Goal: Book appointment/travel/reservation

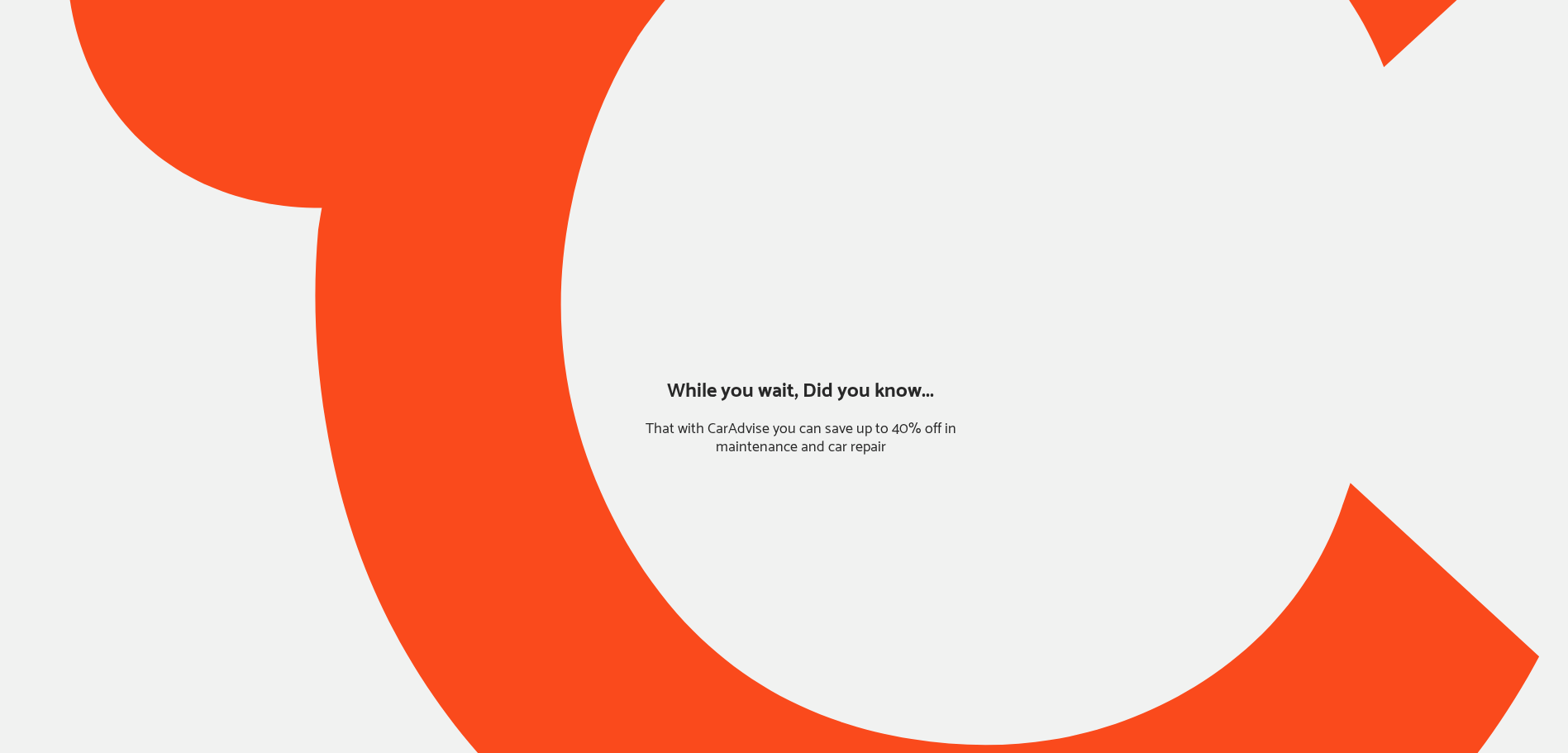
type input "*****"
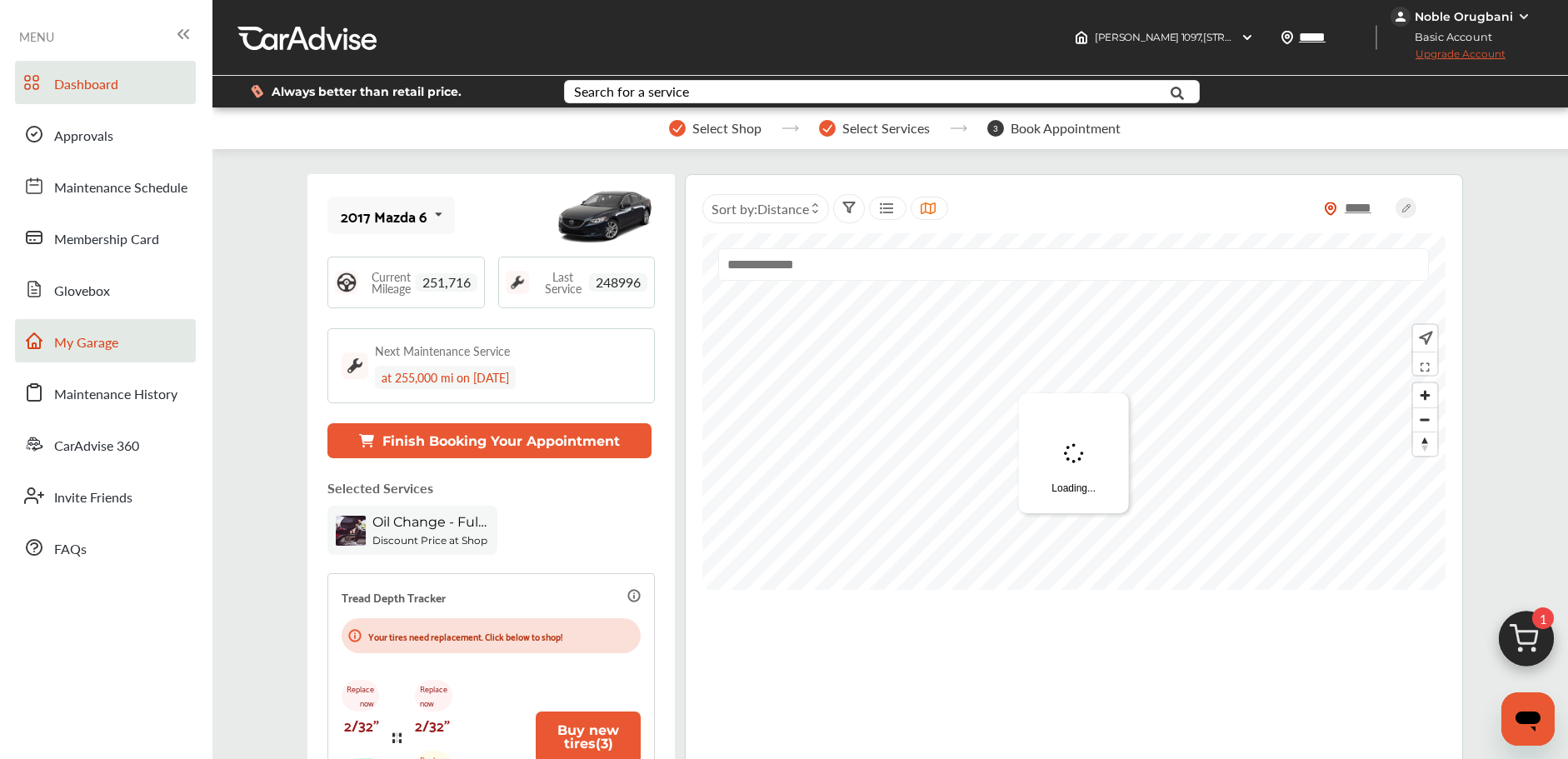
click at [122, 364] on div "Dashboard Approvals Maintenance Schedule Membership Card Glovebox My Garage Mai…" at bounding box center [105, 315] width 195 height 508
click at [117, 353] on span "My Garage" at bounding box center [86, 344] width 65 height 22
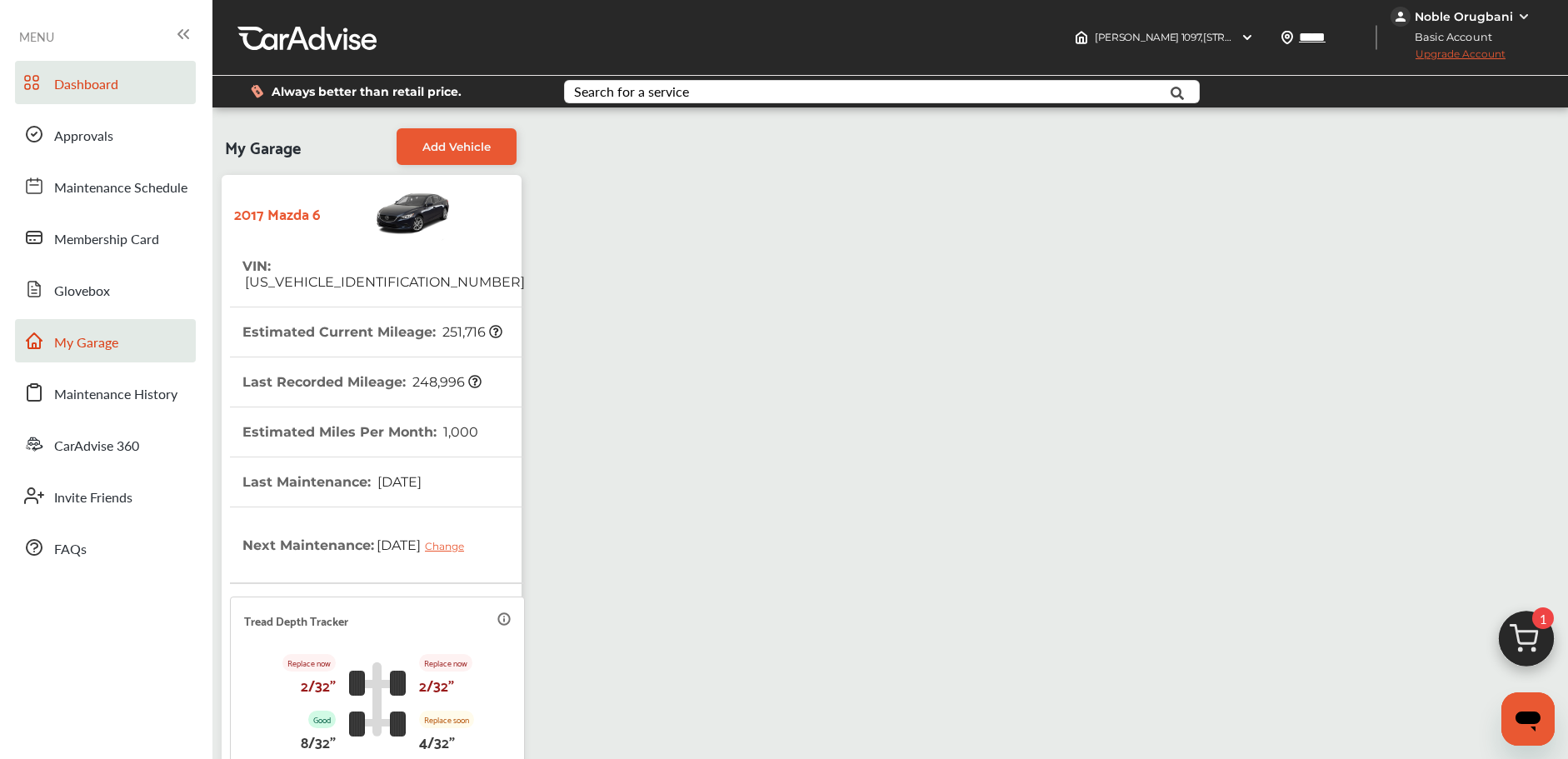
click at [114, 97] on link "Dashboard" at bounding box center [105, 83] width 181 height 44
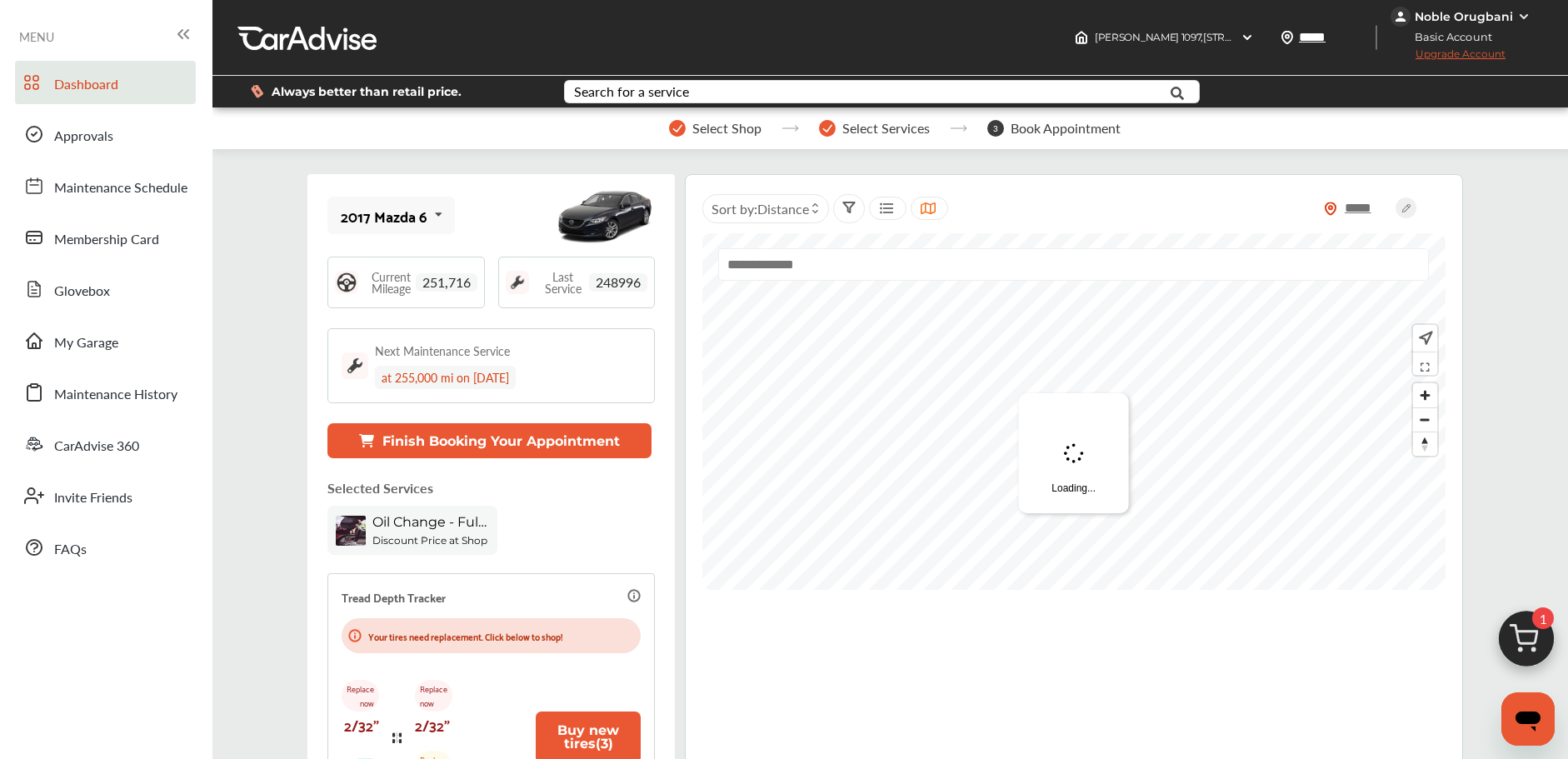
click at [1518, 657] on img at bounding box center [1526, 644] width 80 height 80
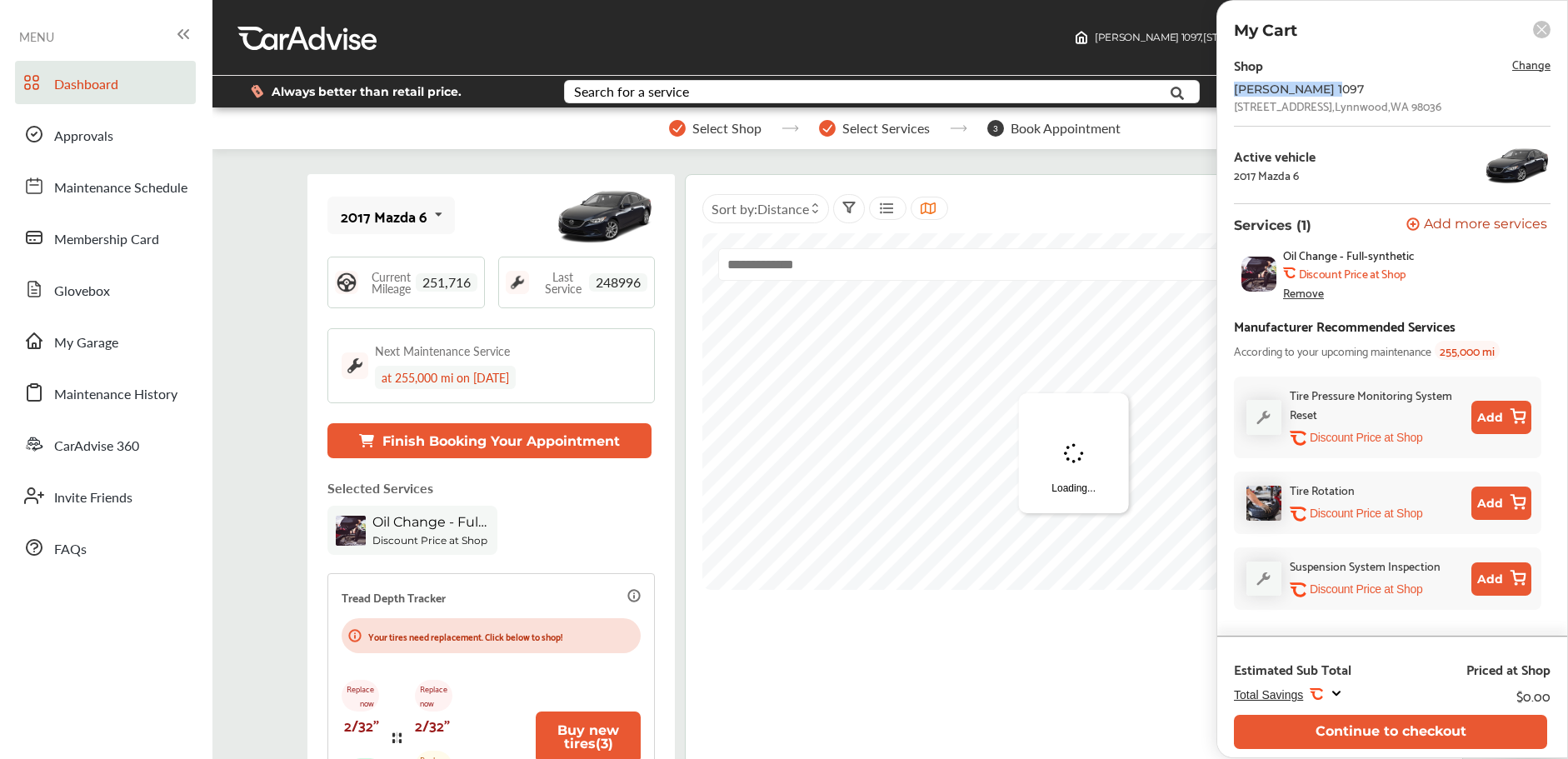
drag, startPoint x: 1233, startPoint y: 88, endPoint x: 1305, endPoint y: 168, distance: 107.6
click at [1319, 89] on div "[PERSON_NAME] 1097" at bounding box center [1366, 89] width 266 height 14
click at [1321, 732] on button "Continue to checkout" at bounding box center [1390, 733] width 313 height 35
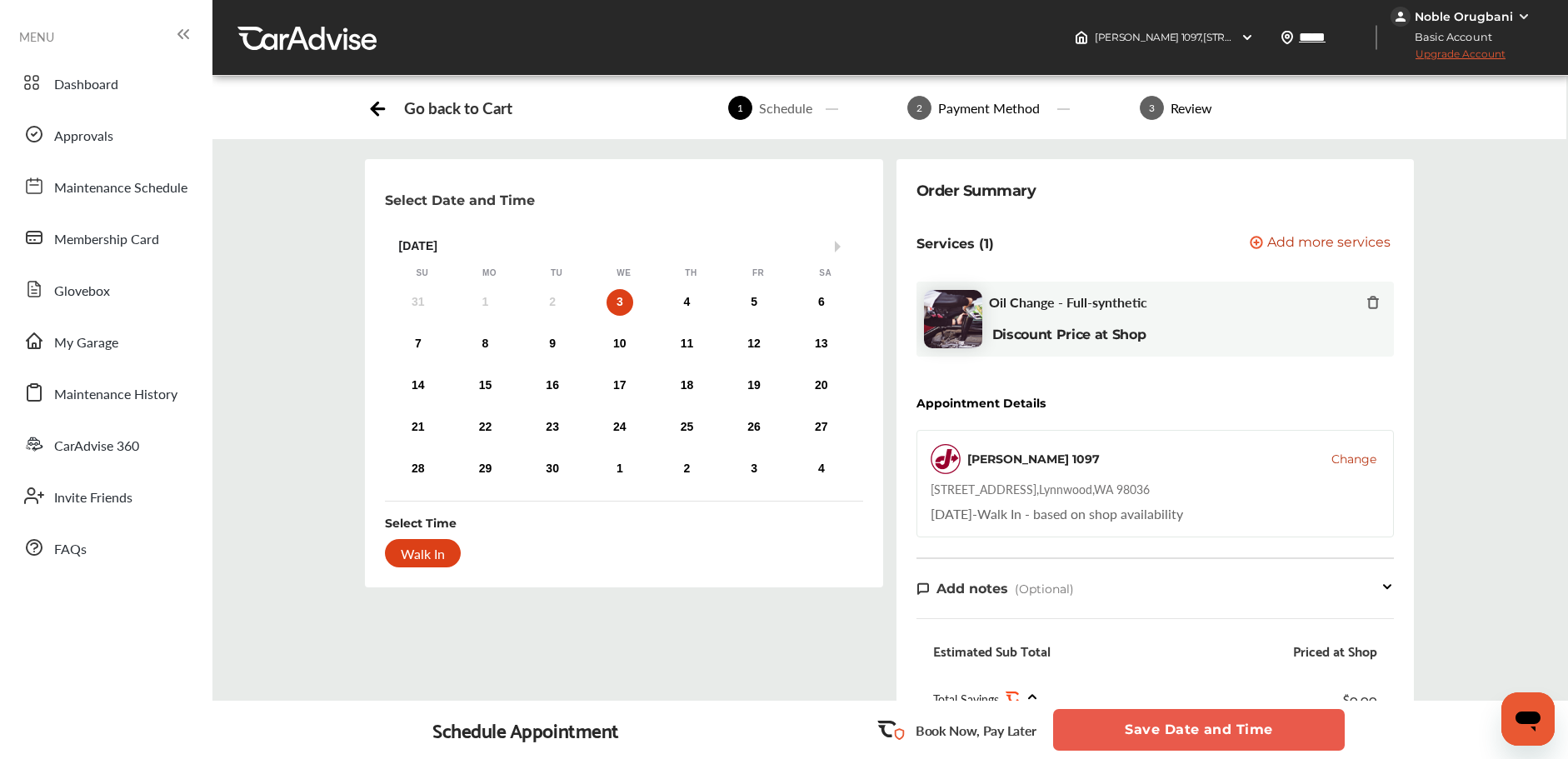
click at [886, 261] on div "Select Date and Time Next Month [DATE] Su Mo Tu We Th Fr Sa 31 1 2 3 4 5 6 7 8 …" at bounding box center [623, 573] width 531 height 827
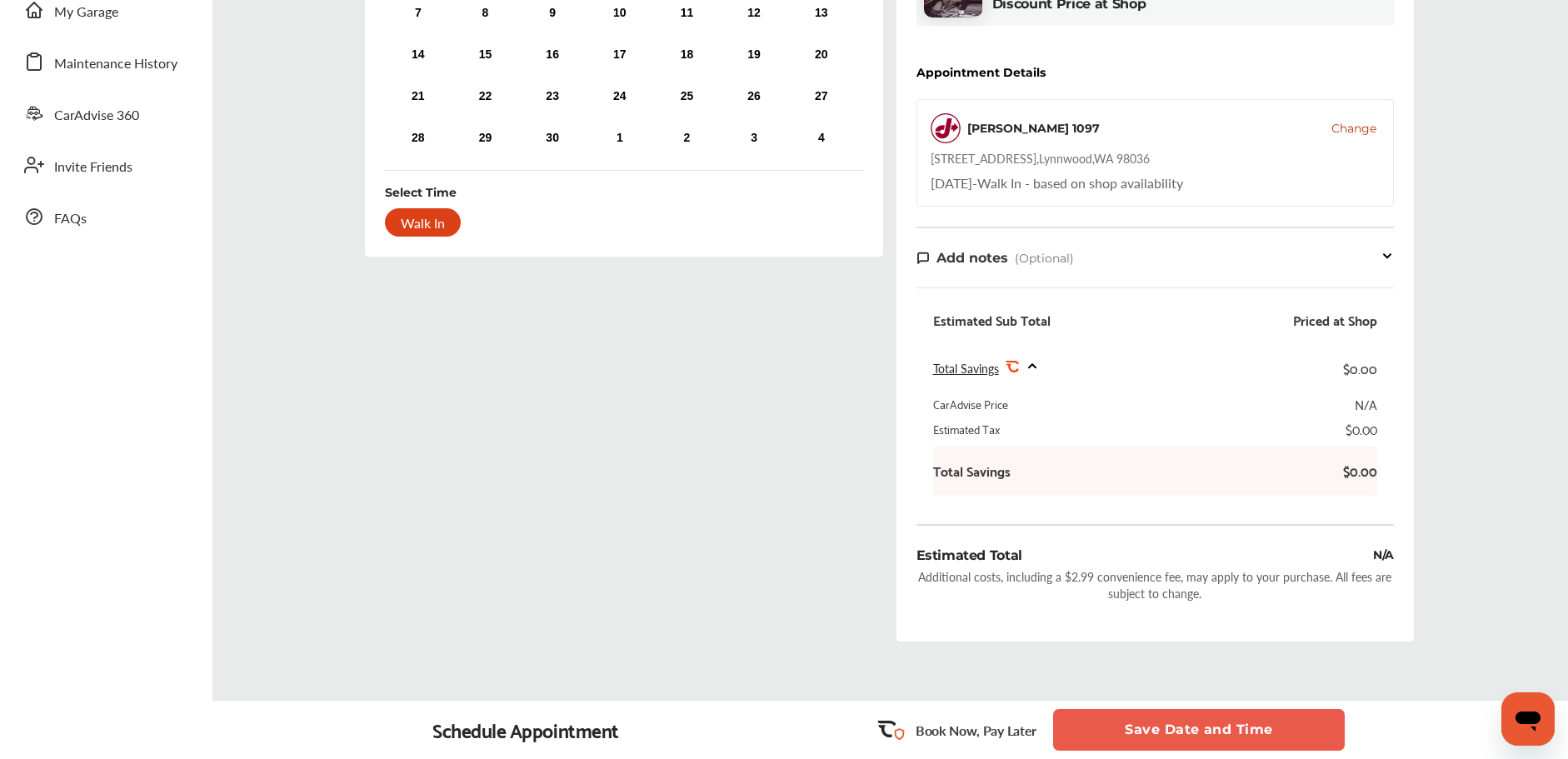
scroll to position [422, 0]
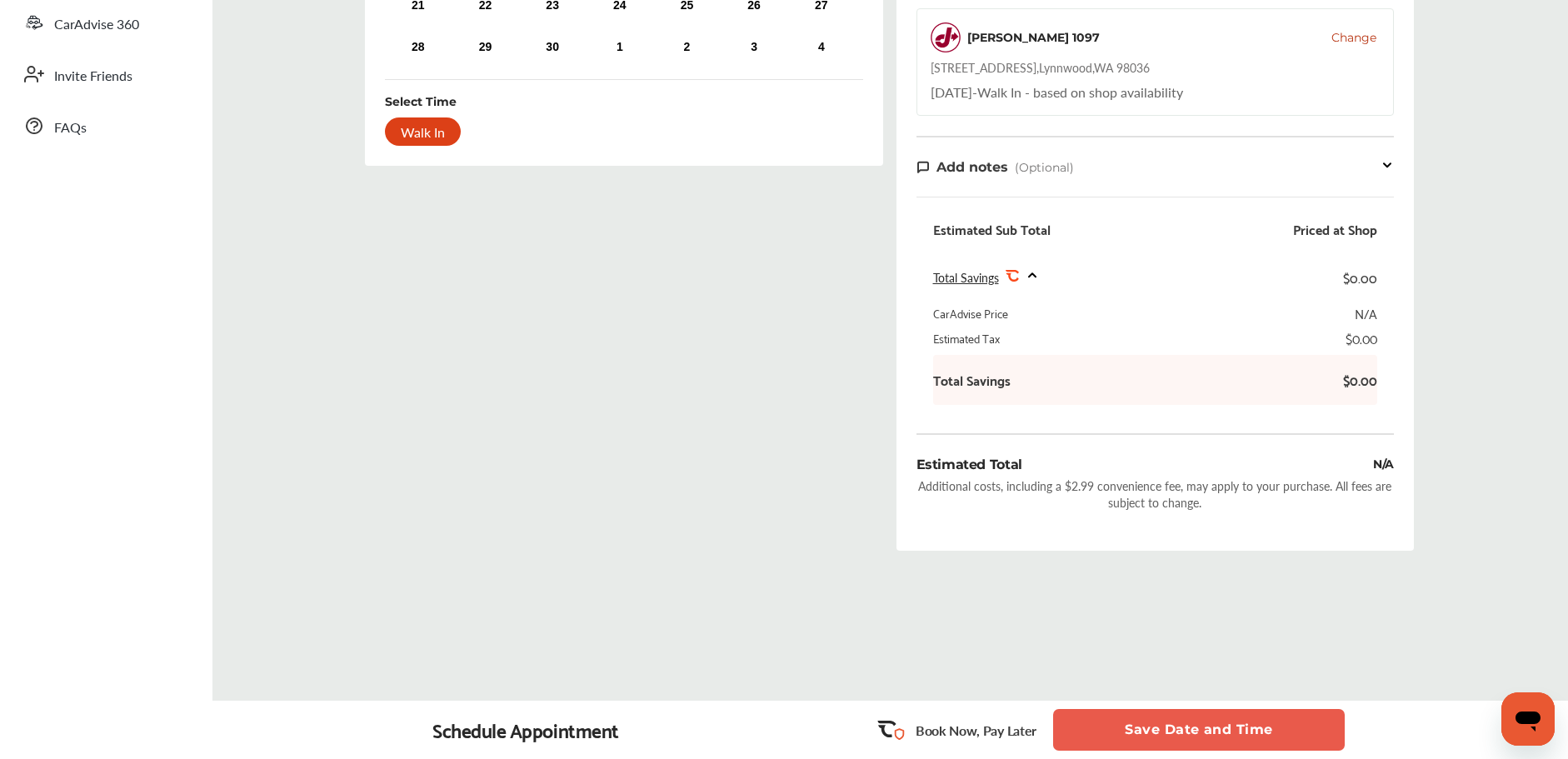
click at [1134, 733] on button "Save Date and Time" at bounding box center [1198, 730] width 292 height 42
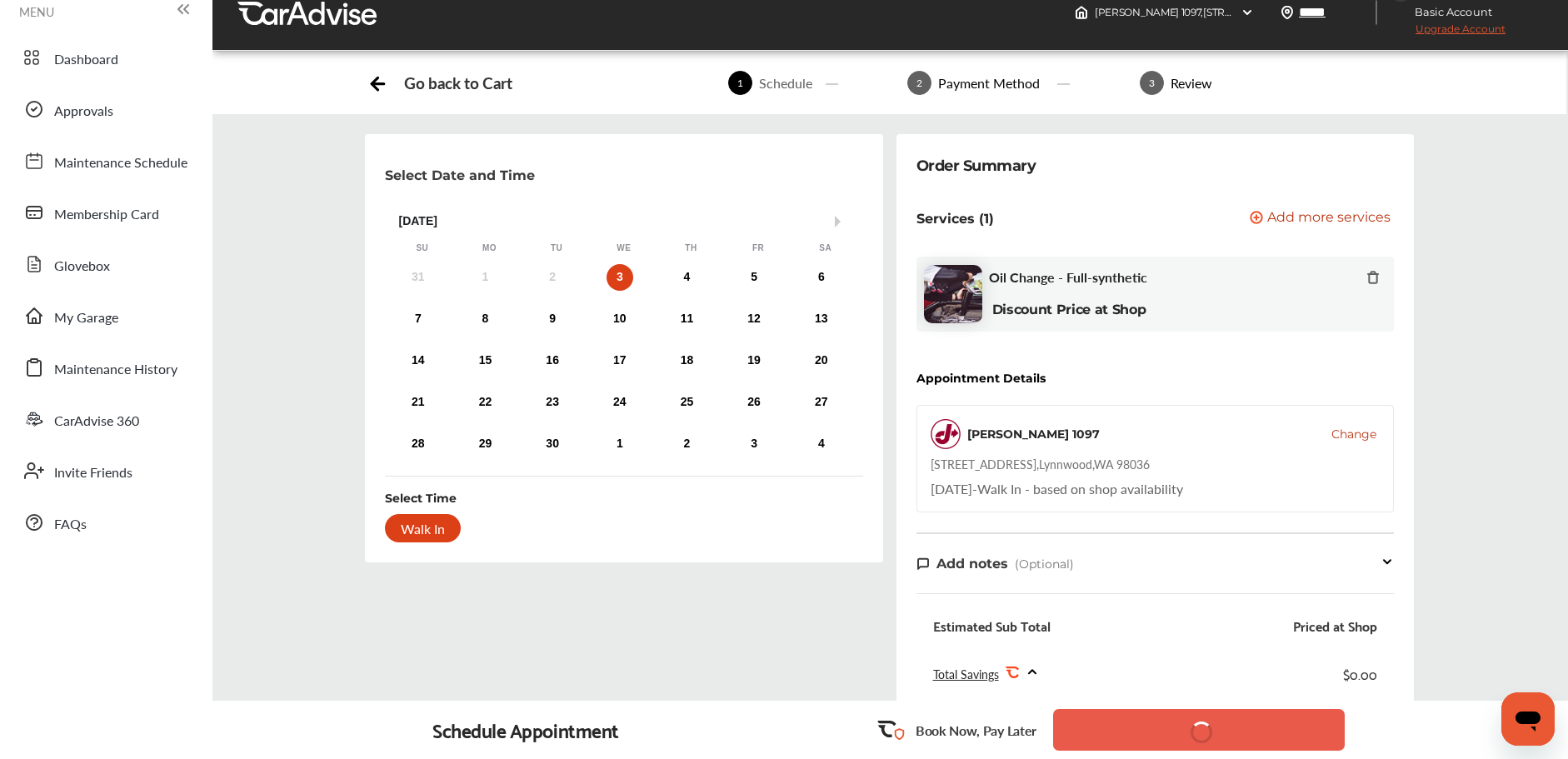
scroll to position [0, 0]
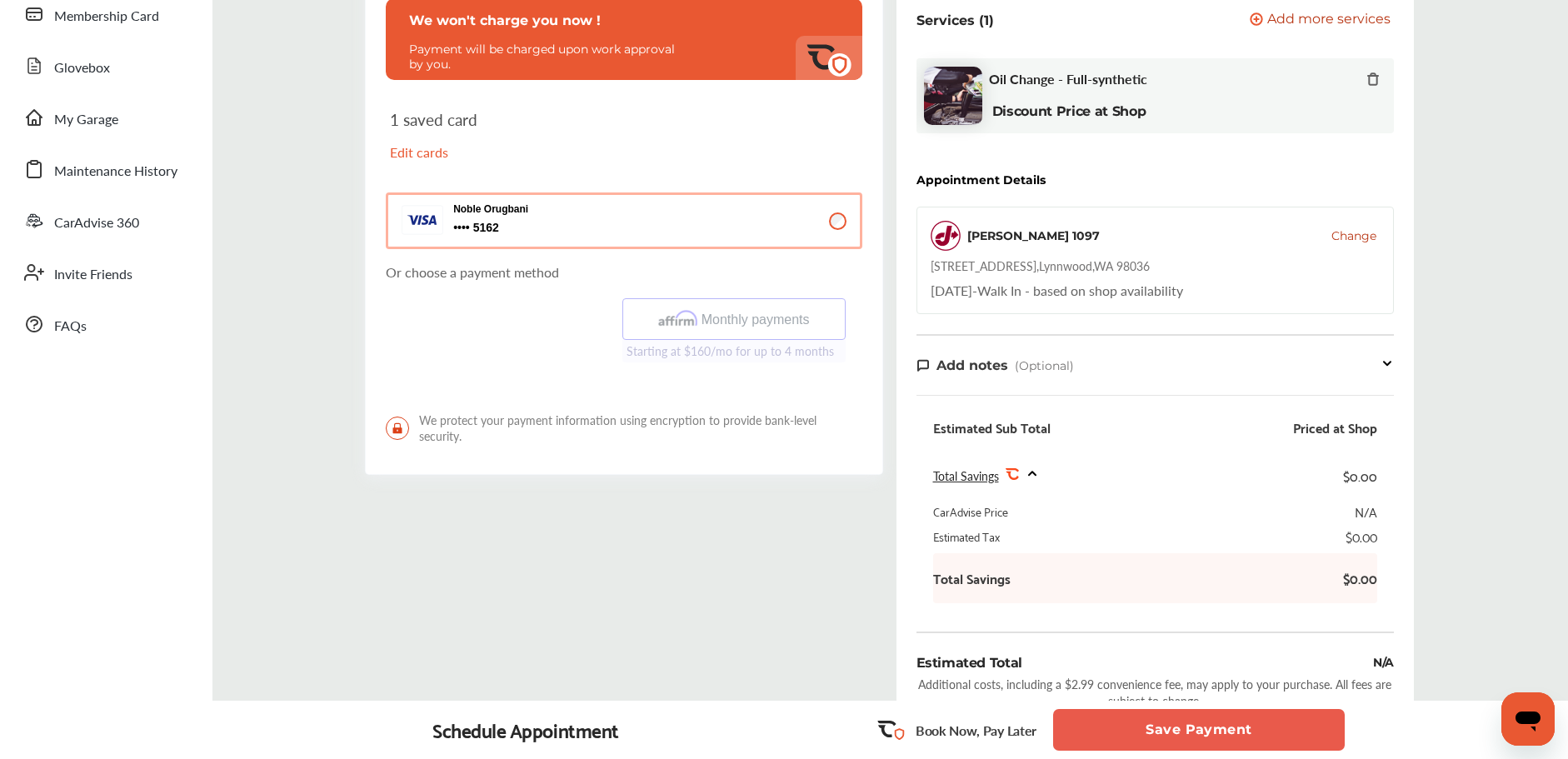
scroll to position [350, 0]
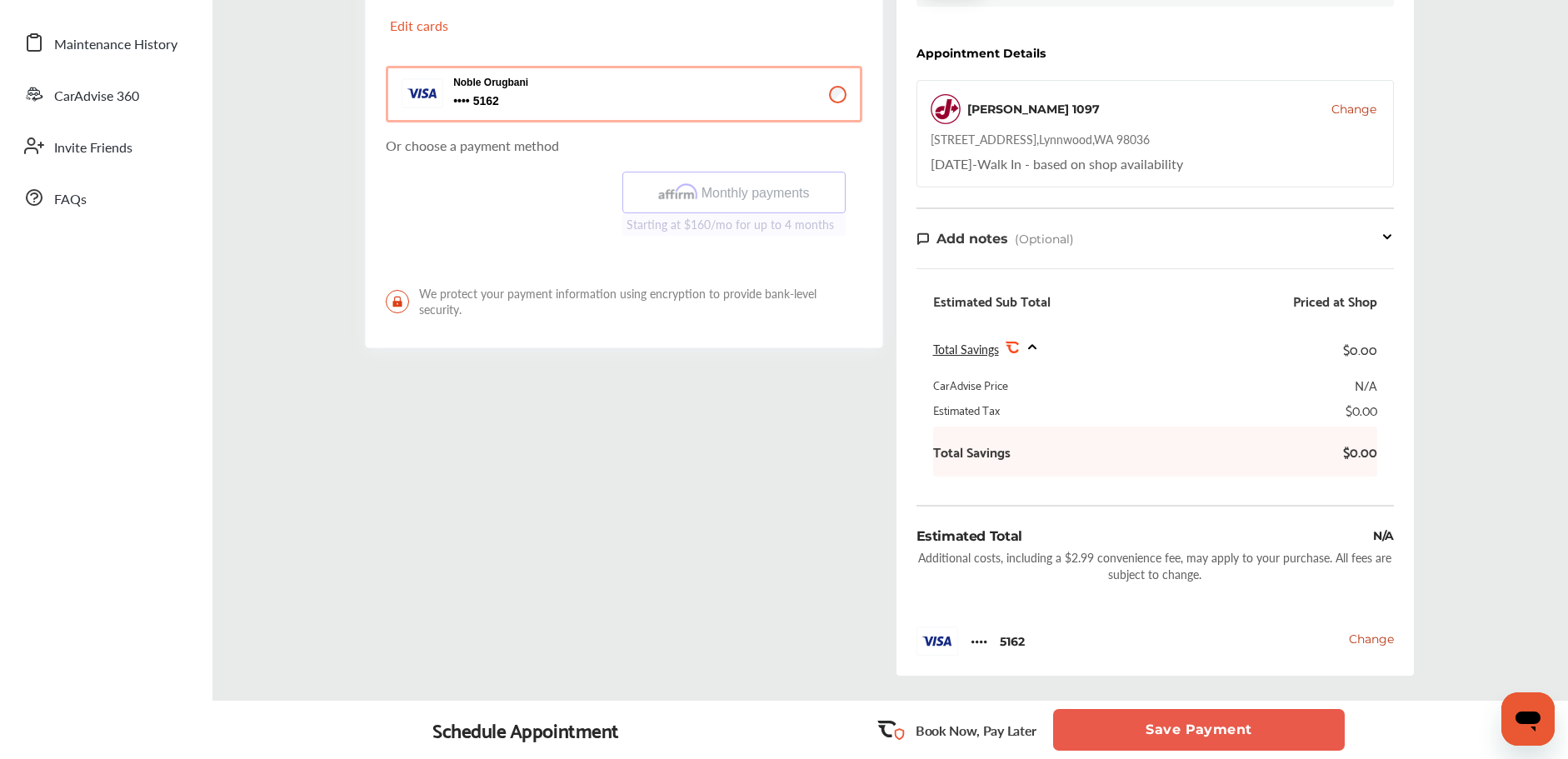
click at [1171, 734] on button "Save Payment" at bounding box center [1198, 730] width 292 height 42
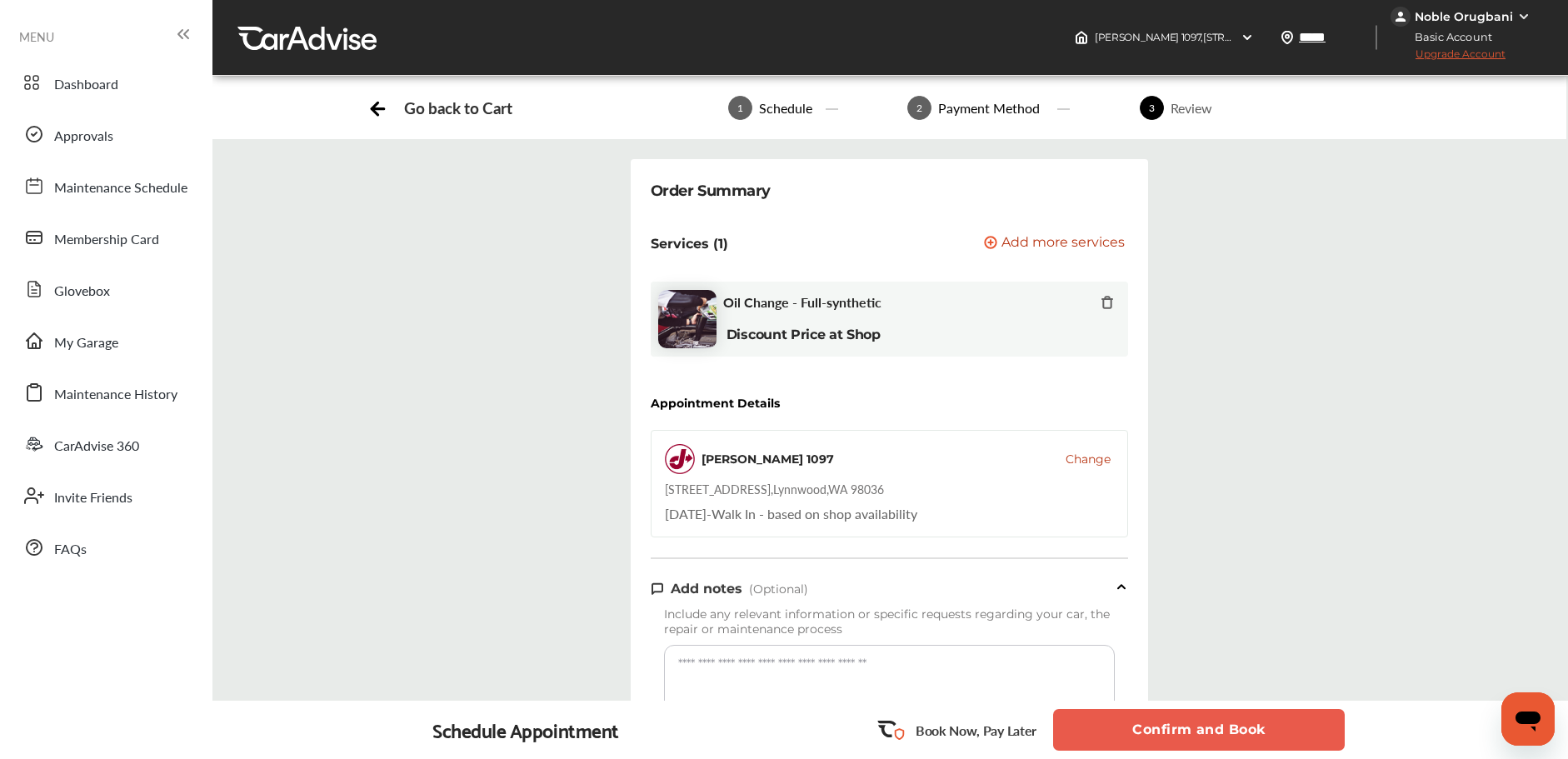
click at [1166, 736] on button "Confirm and Book" at bounding box center [1198, 730] width 292 height 42
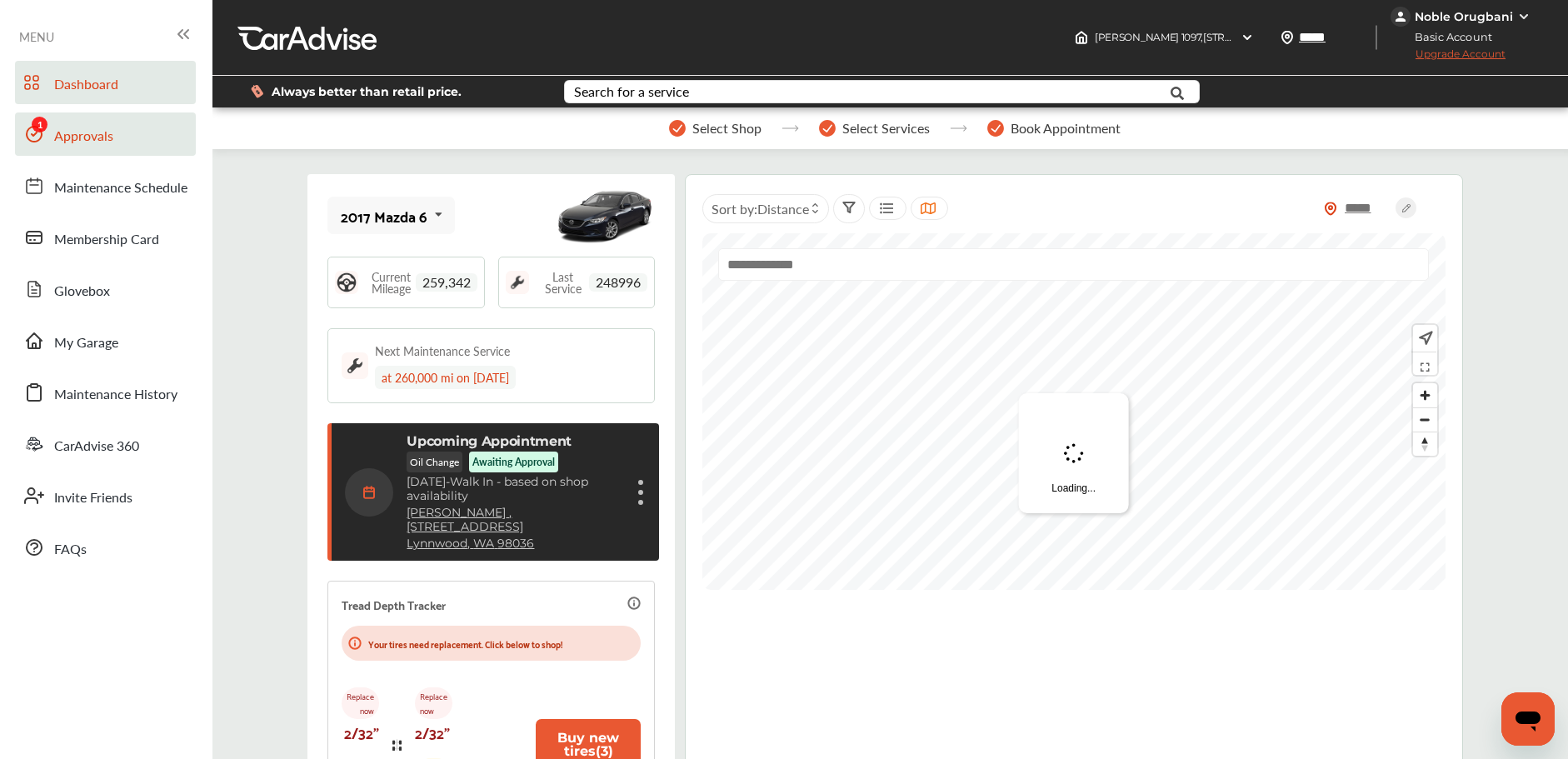
click at [85, 130] on span "Approvals" at bounding box center [84, 136] width 59 height 22
